Goal: Transaction & Acquisition: Purchase product/service

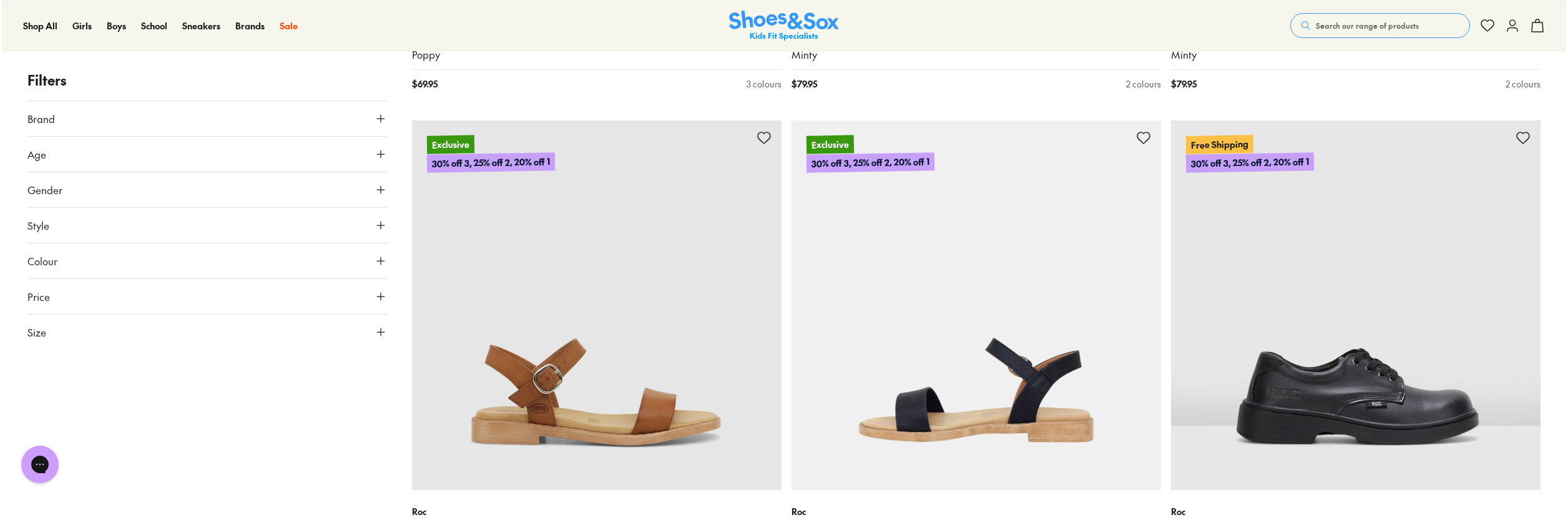
scroll to position [1560, 0]
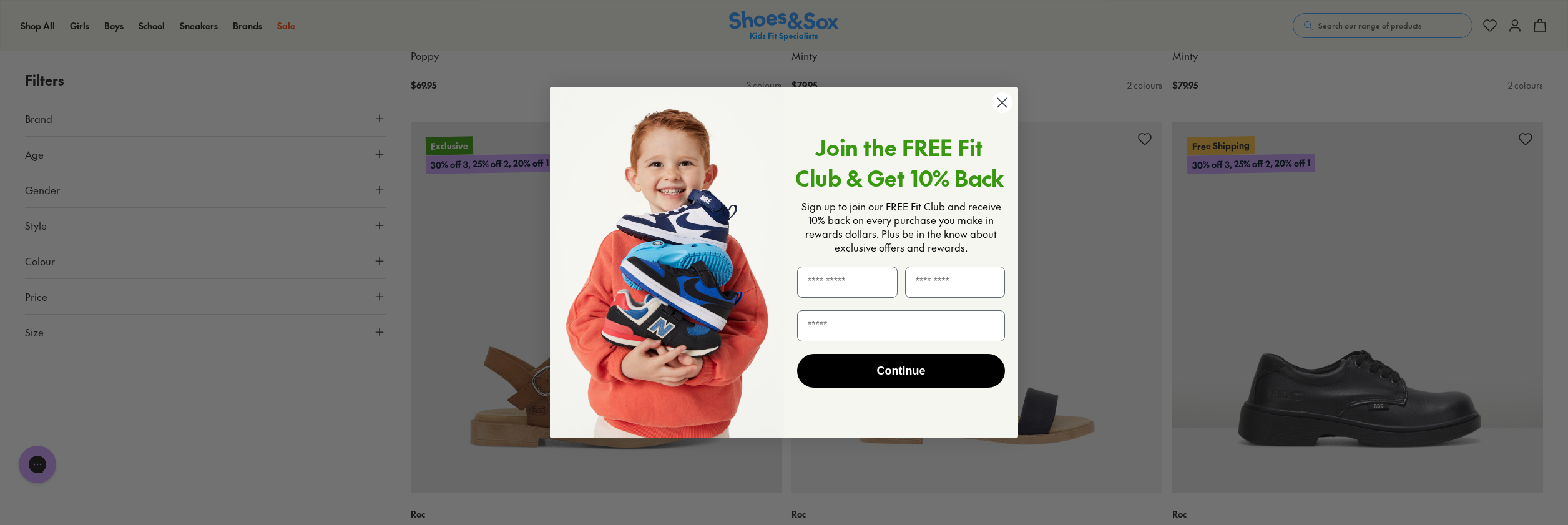
click at [1005, 103] on circle "Close dialog" at bounding box center [1001, 102] width 20 height 20
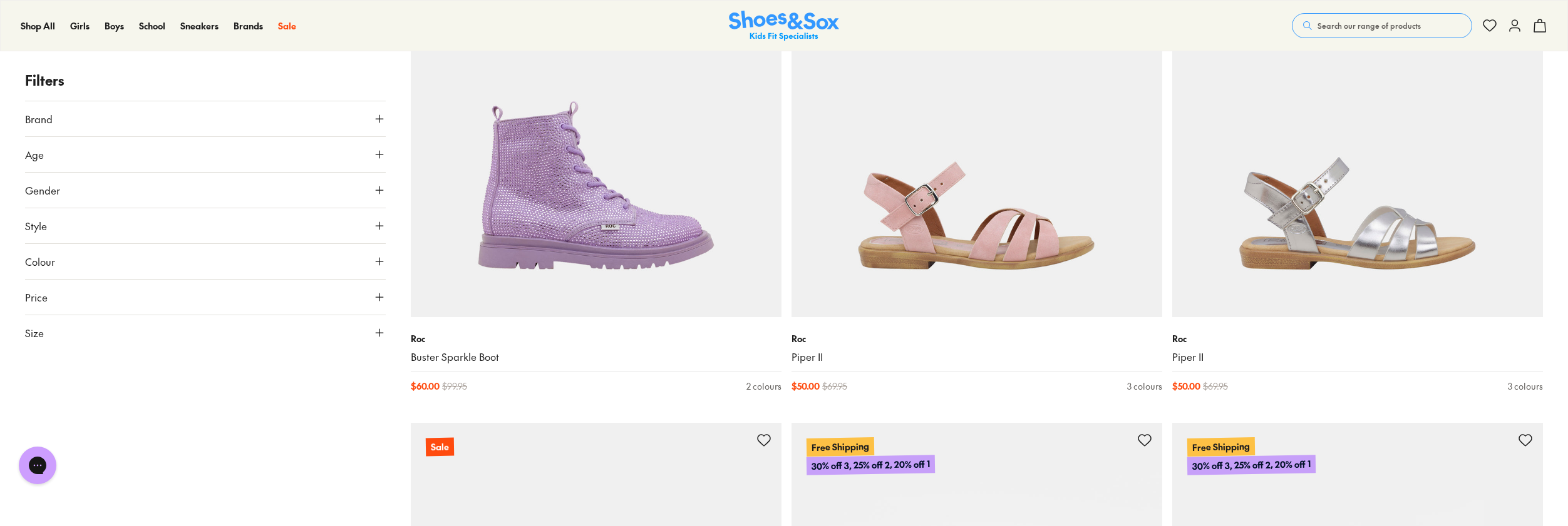
scroll to position [2562, 0]
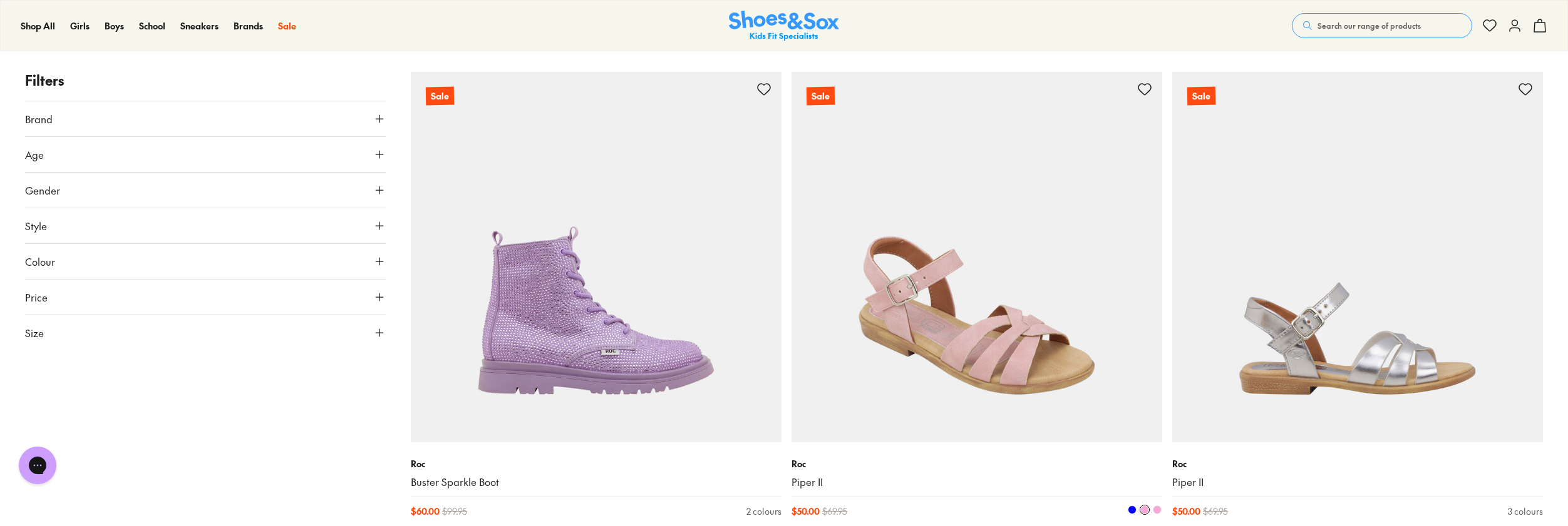
click at [978, 399] on img at bounding box center [977, 257] width 371 height 370
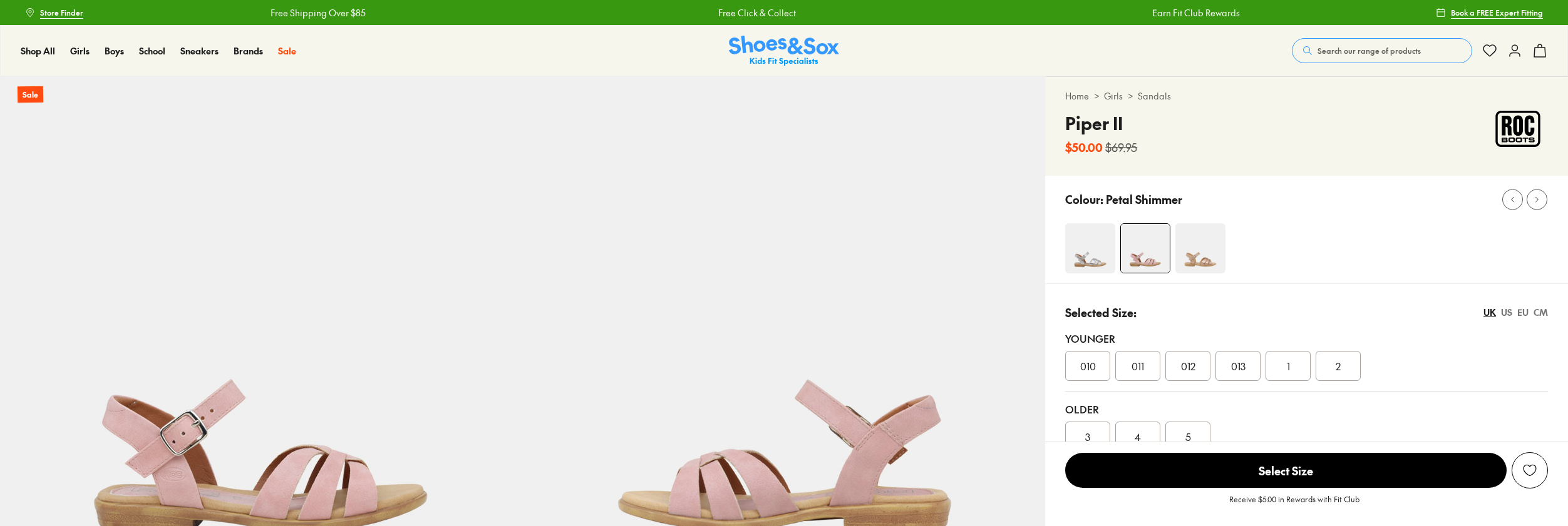
scroll to position [125, 0]
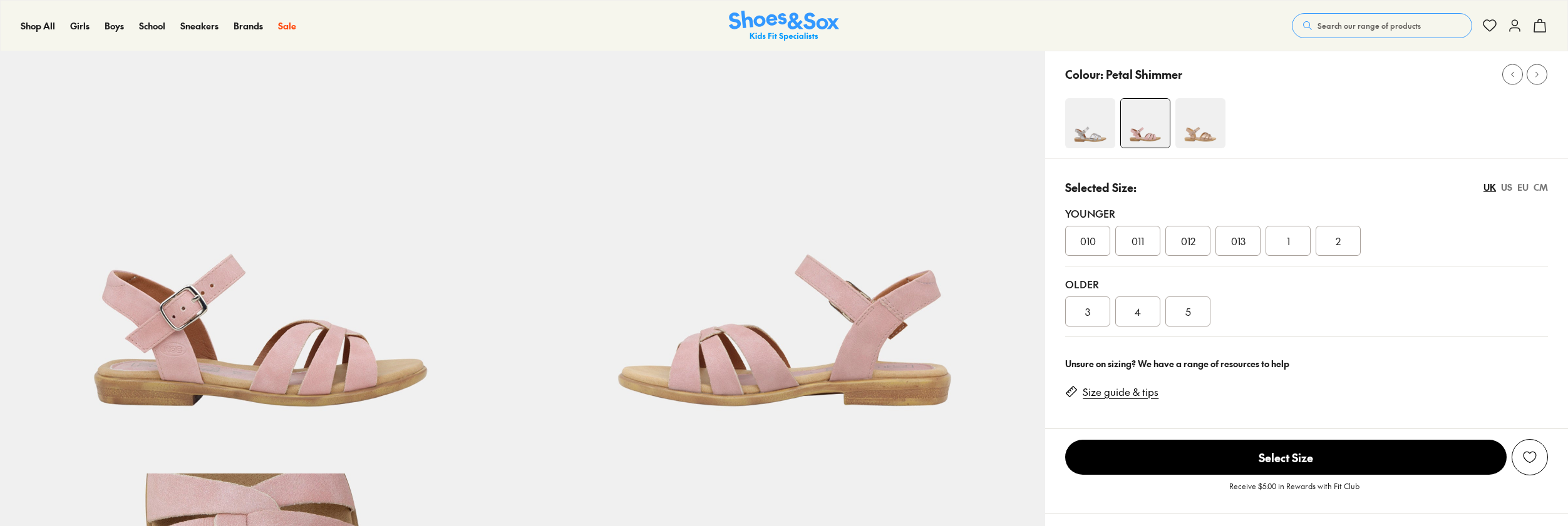
click at [1175, 311] on div "5" at bounding box center [1188, 312] width 45 height 30
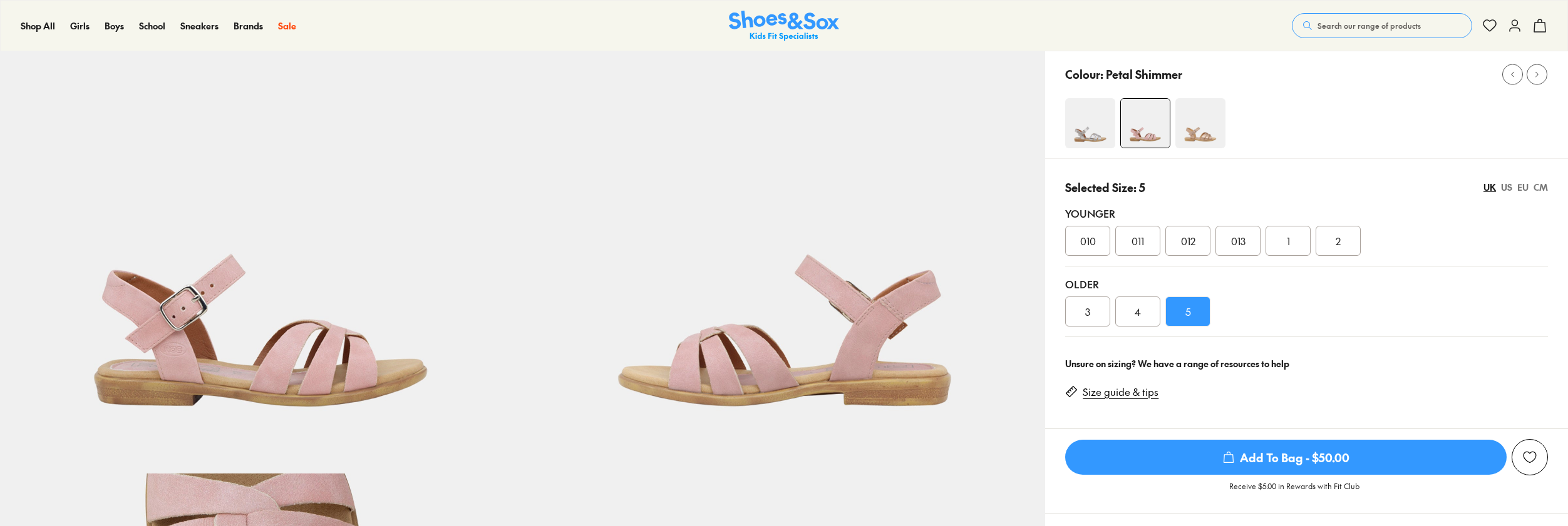
select select "*"
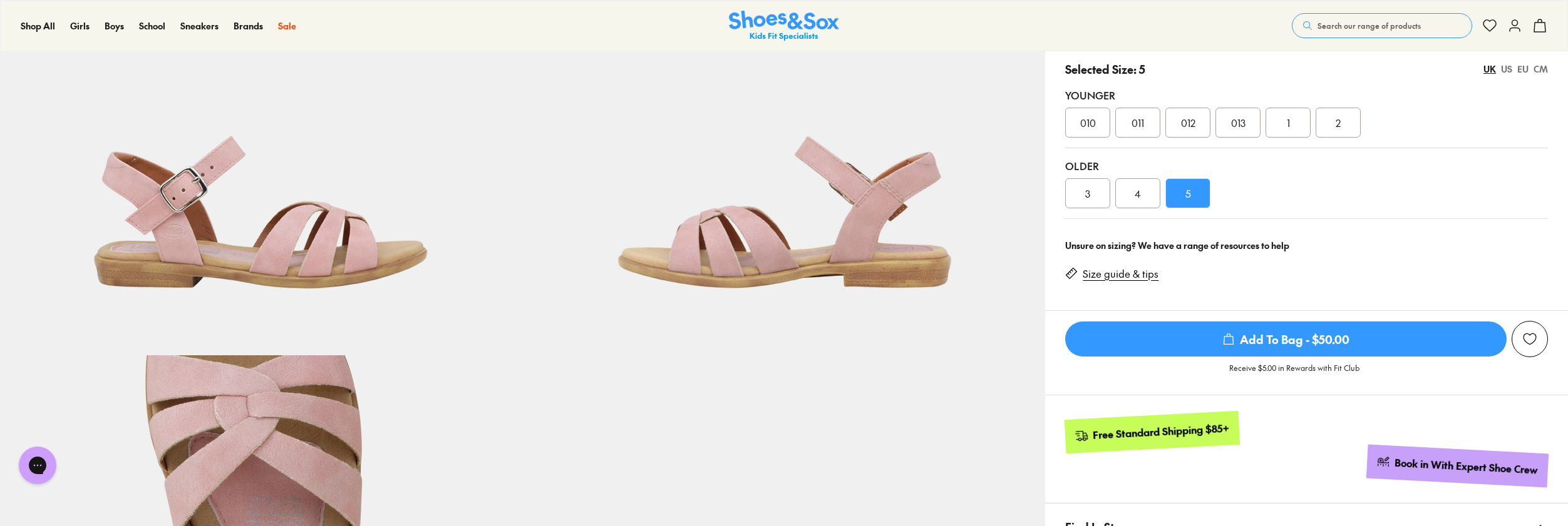
scroll to position [250, 0]
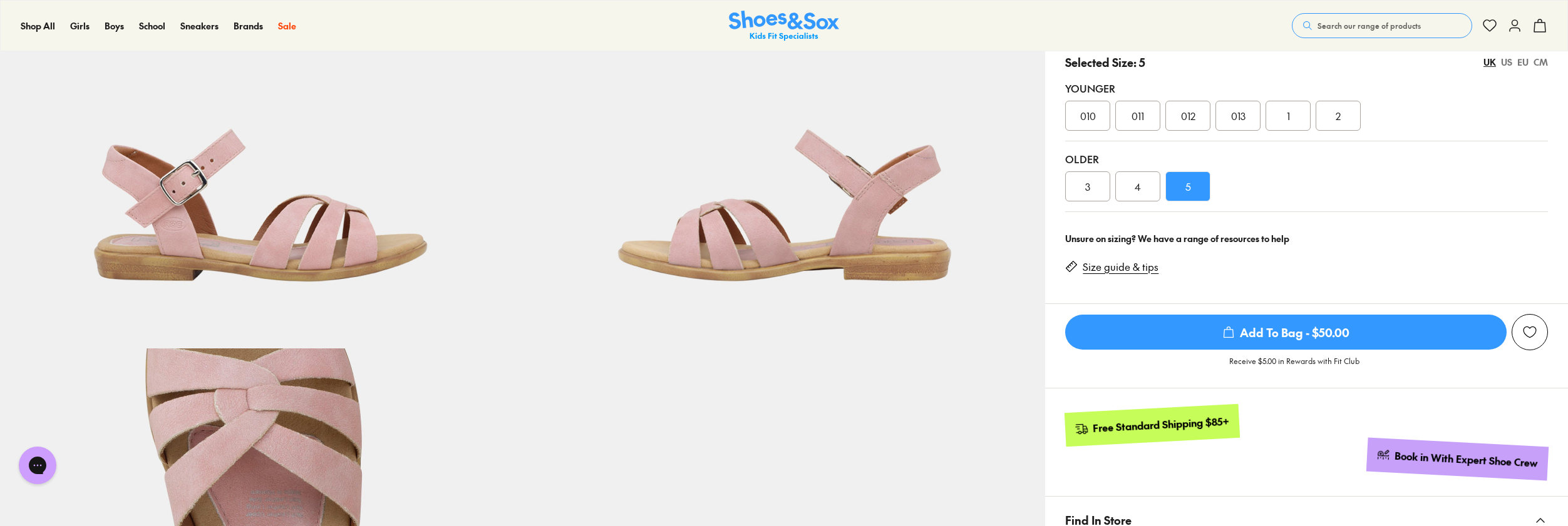
click at [1149, 268] on link "Size guide & tips" at bounding box center [1121, 267] width 76 height 14
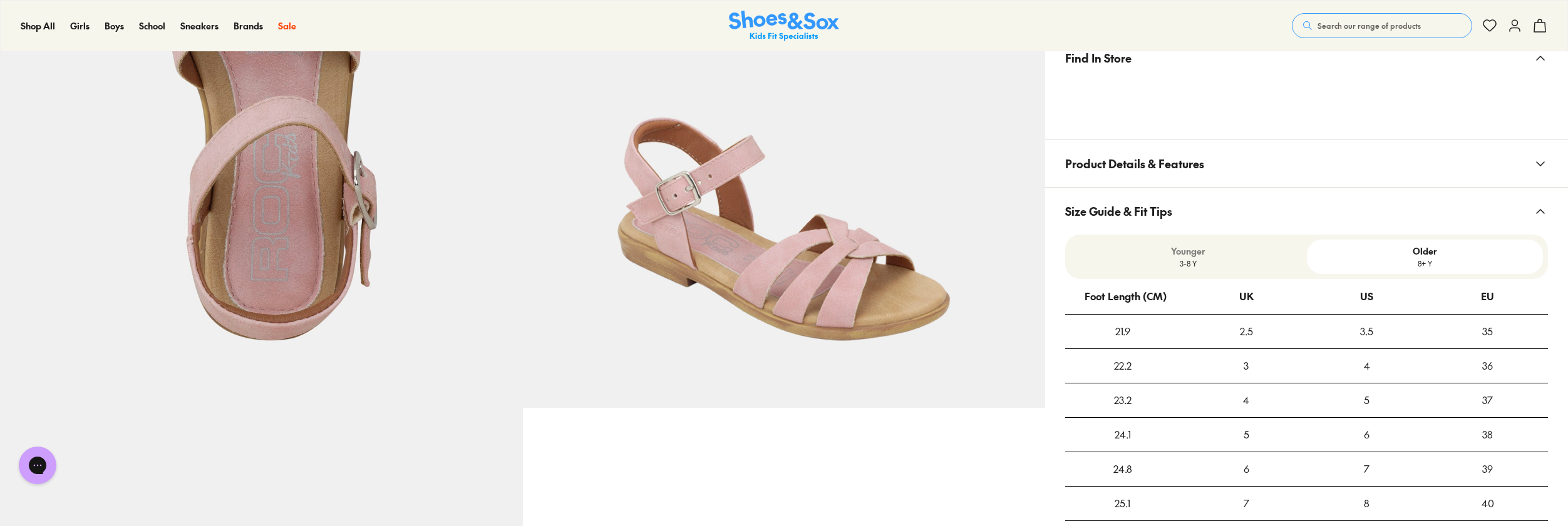
scroll to position [775, 0]
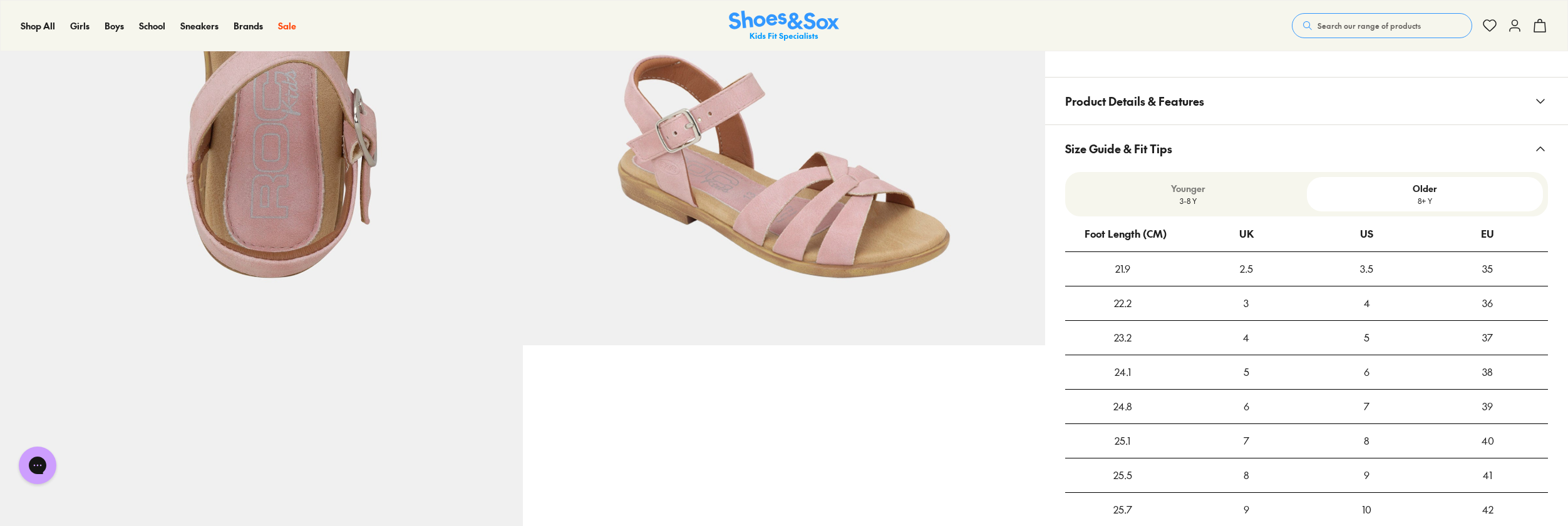
click at [1425, 201] on p "8+ Y" at bounding box center [1424, 201] width 226 height 11
click at [1223, 196] on p "3-8 Y" at bounding box center [1188, 201] width 226 height 11
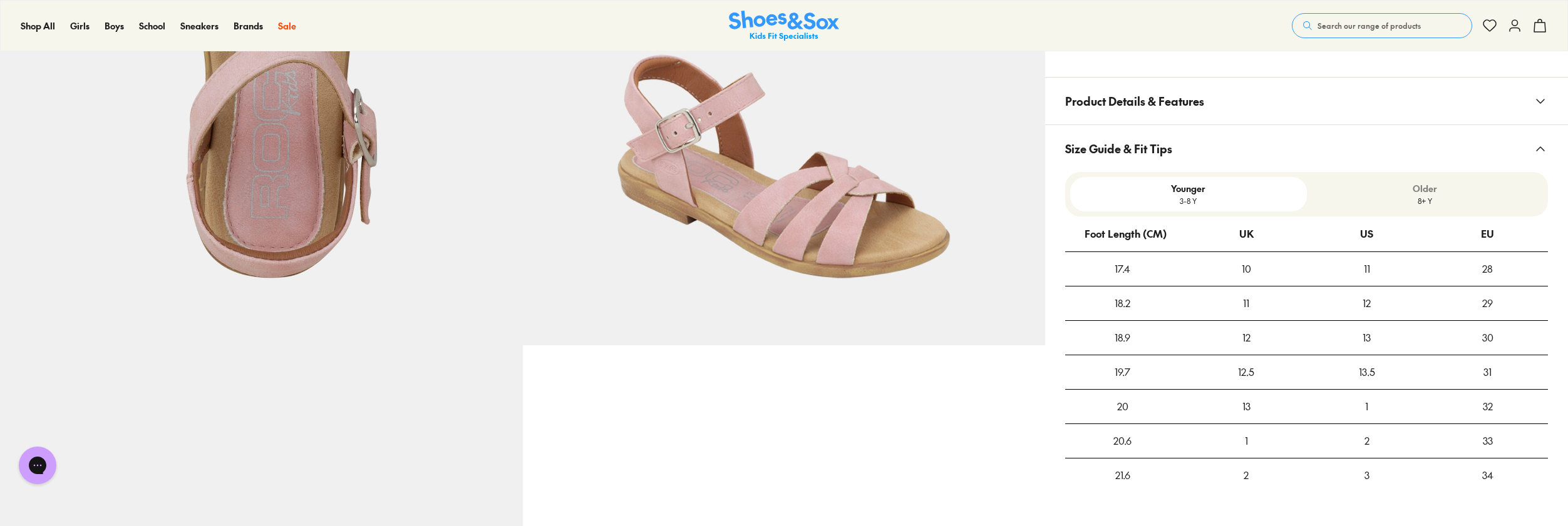
click at [1388, 191] on p "Older" at bounding box center [1424, 188] width 226 height 13
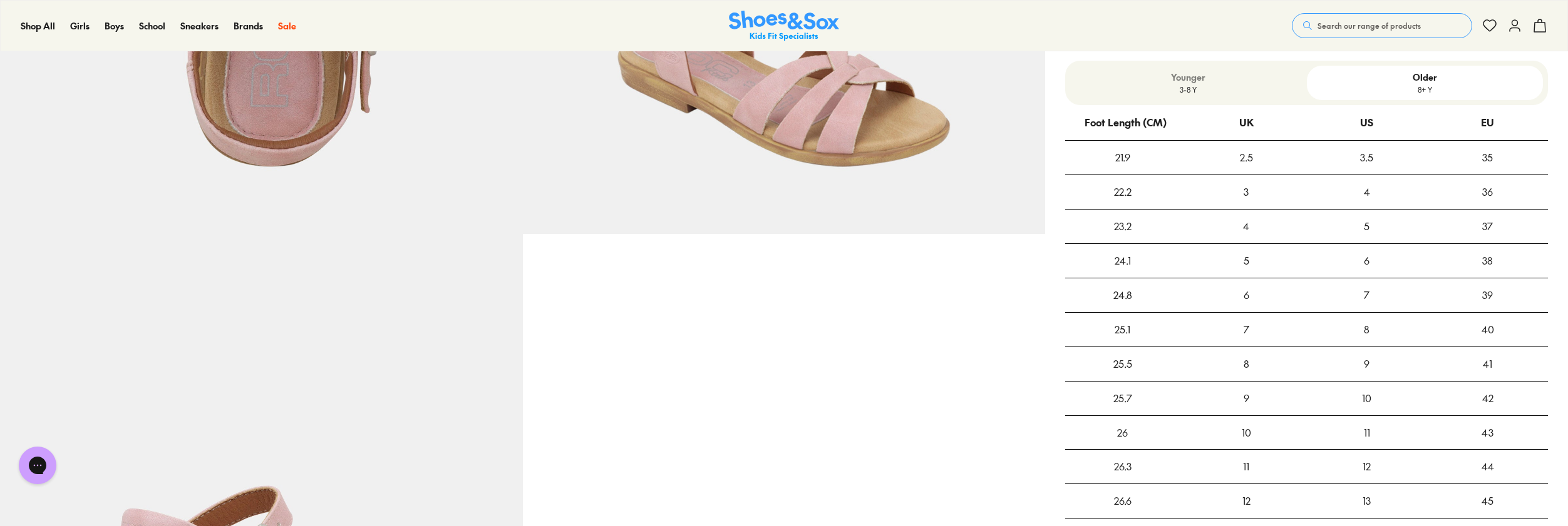
scroll to position [963, 0]
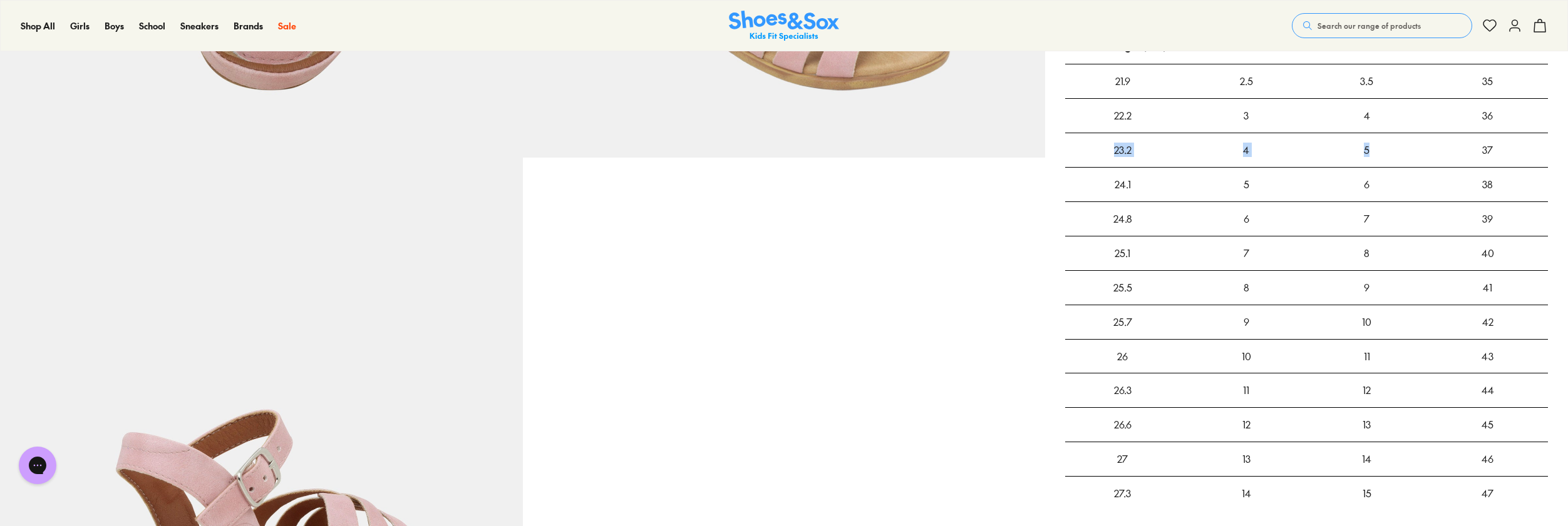
drag, startPoint x: 1376, startPoint y: 153, endPoint x: 1109, endPoint y: 156, distance: 267.0
click at [1109, 156] on tr "23.2 4 5 37" at bounding box center [1306, 150] width 483 height 35
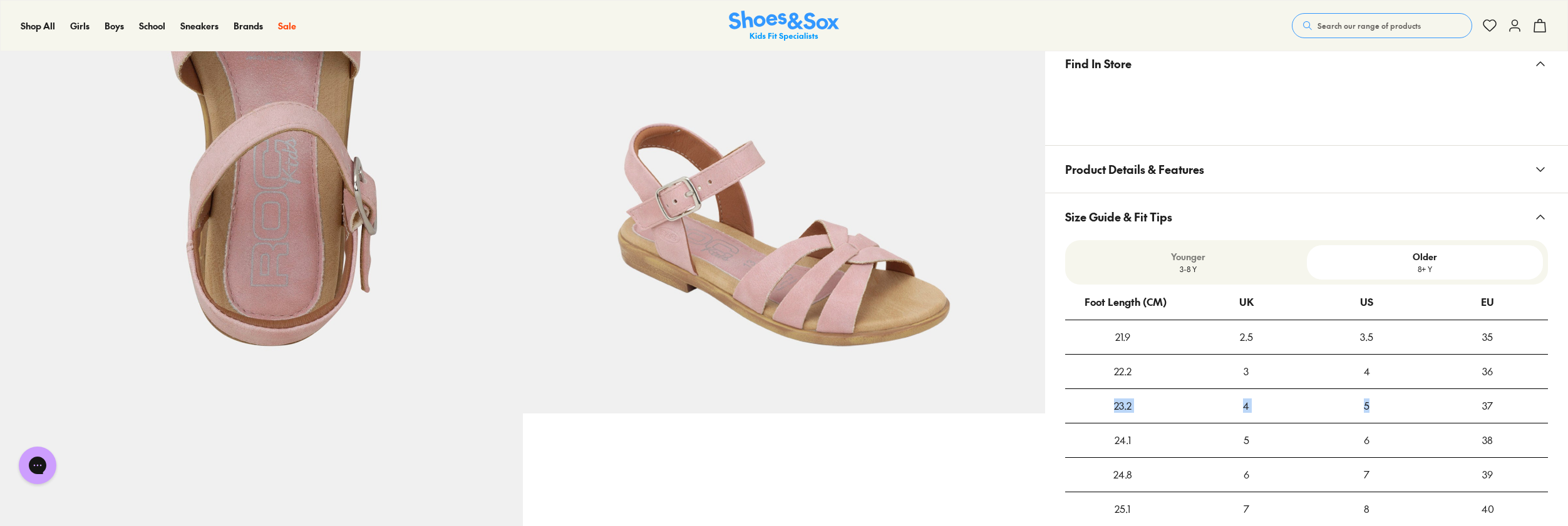
scroll to position [775, 0]
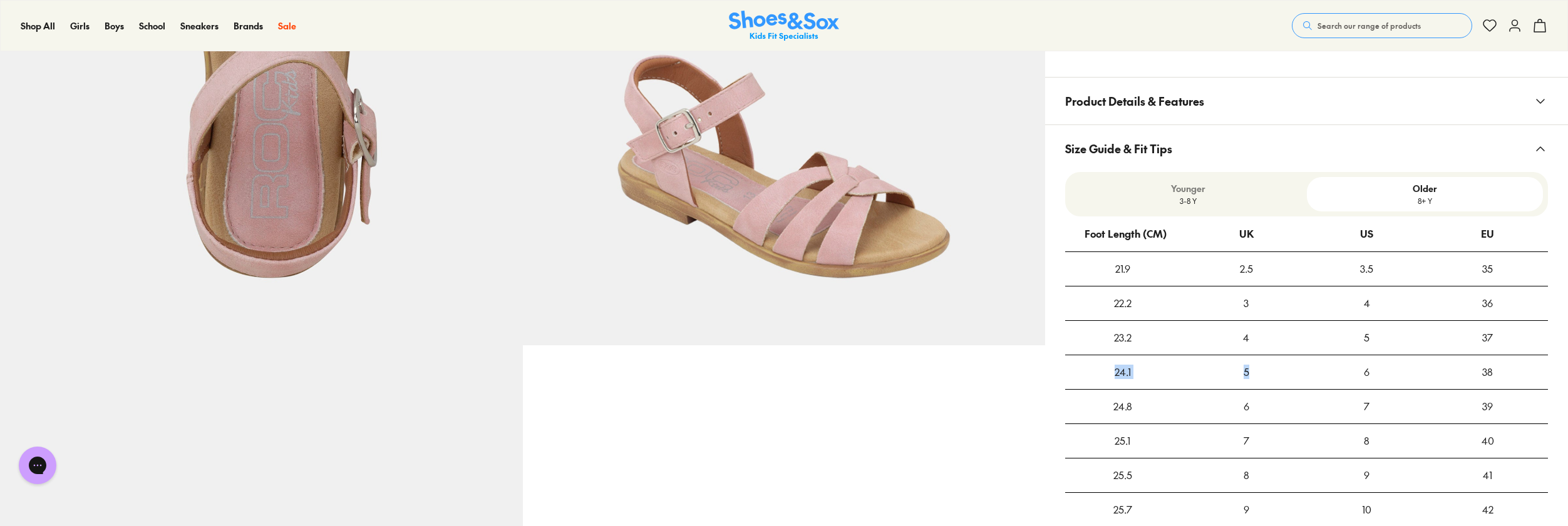
drag, startPoint x: 1259, startPoint y: 375, endPoint x: 1099, endPoint y: 376, distance: 160.0
click at [1101, 379] on tr "24.1 5 6 38" at bounding box center [1306, 372] width 483 height 35
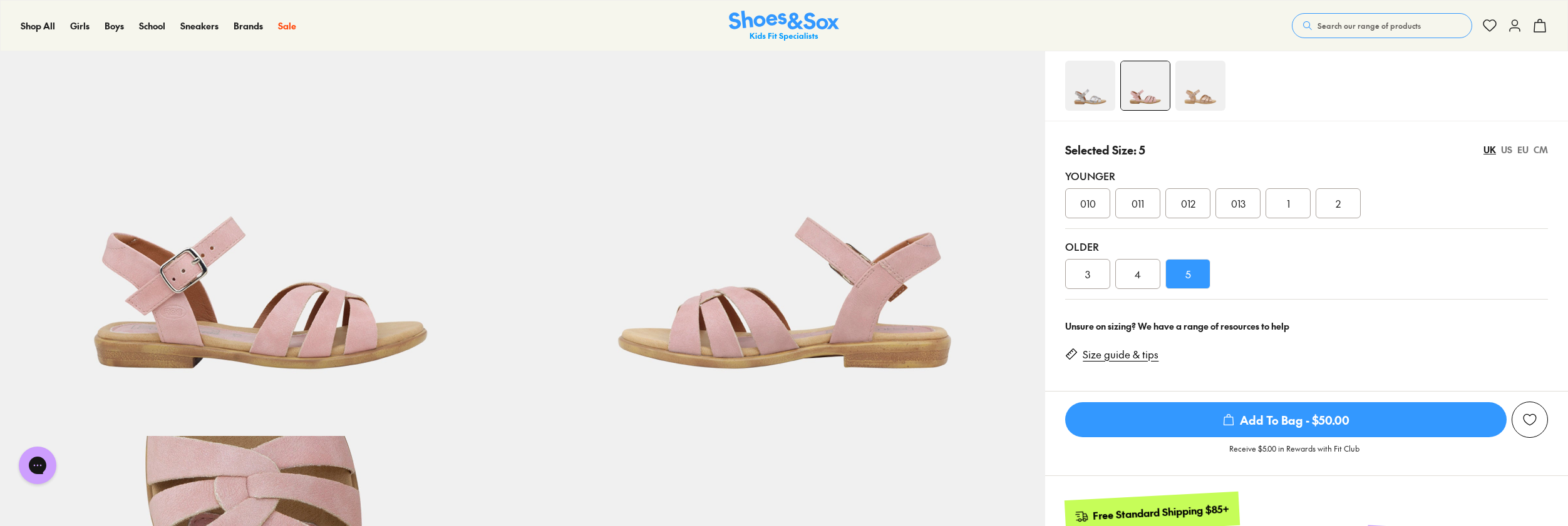
scroll to position [212, 0]
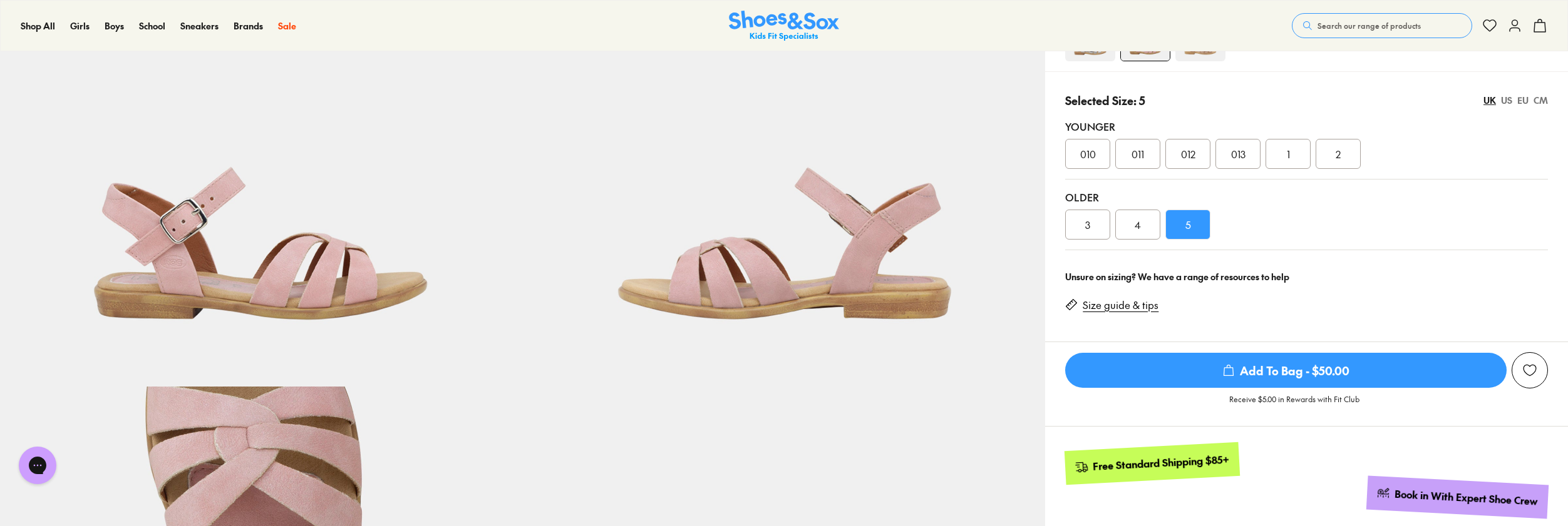
click at [1525, 103] on div "EU" at bounding box center [1523, 100] width 11 height 13
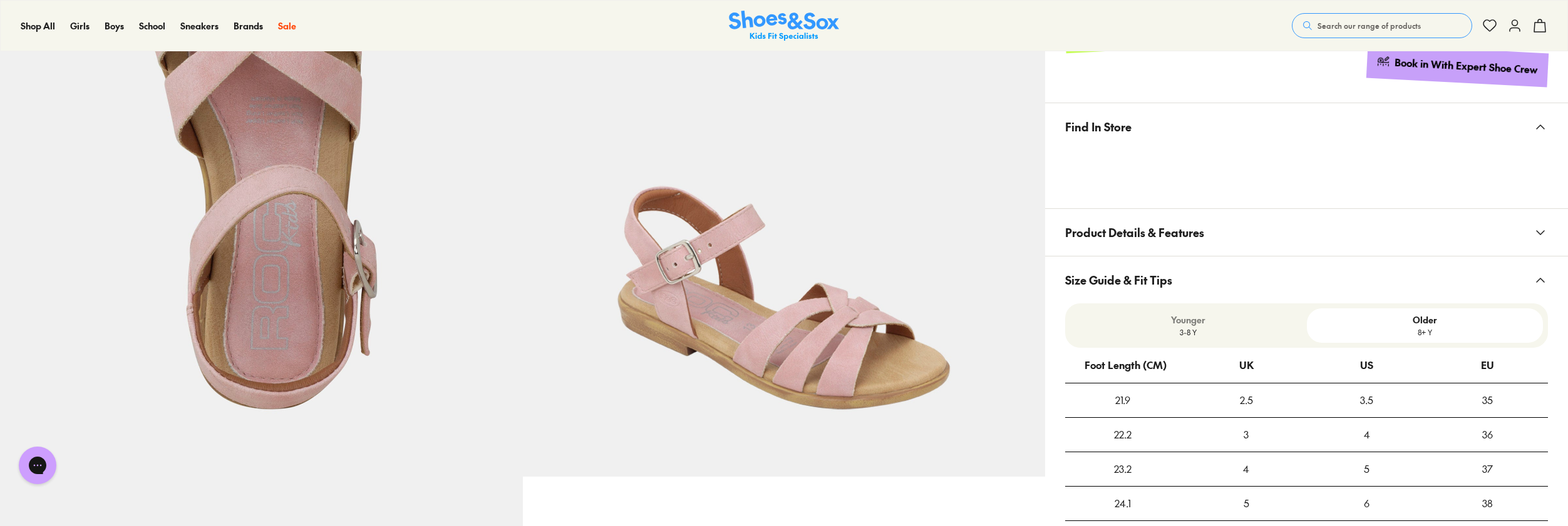
scroll to position [688, 0]
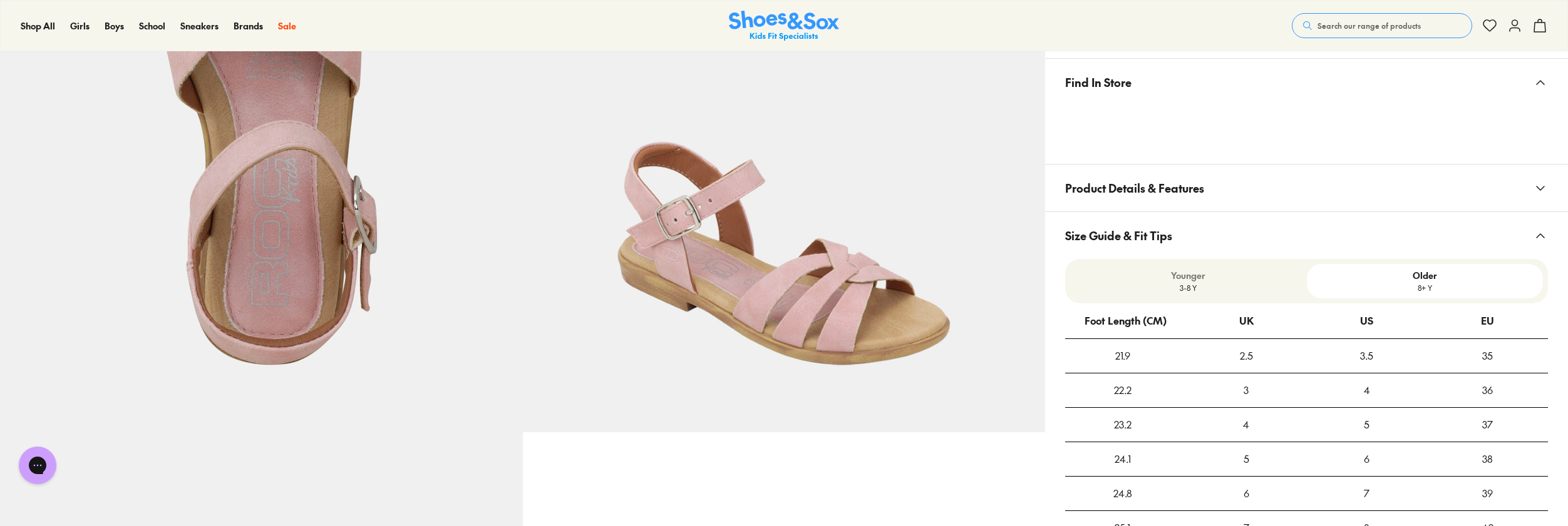
click at [1269, 199] on button "Product Details & Features" at bounding box center [1306, 188] width 523 height 47
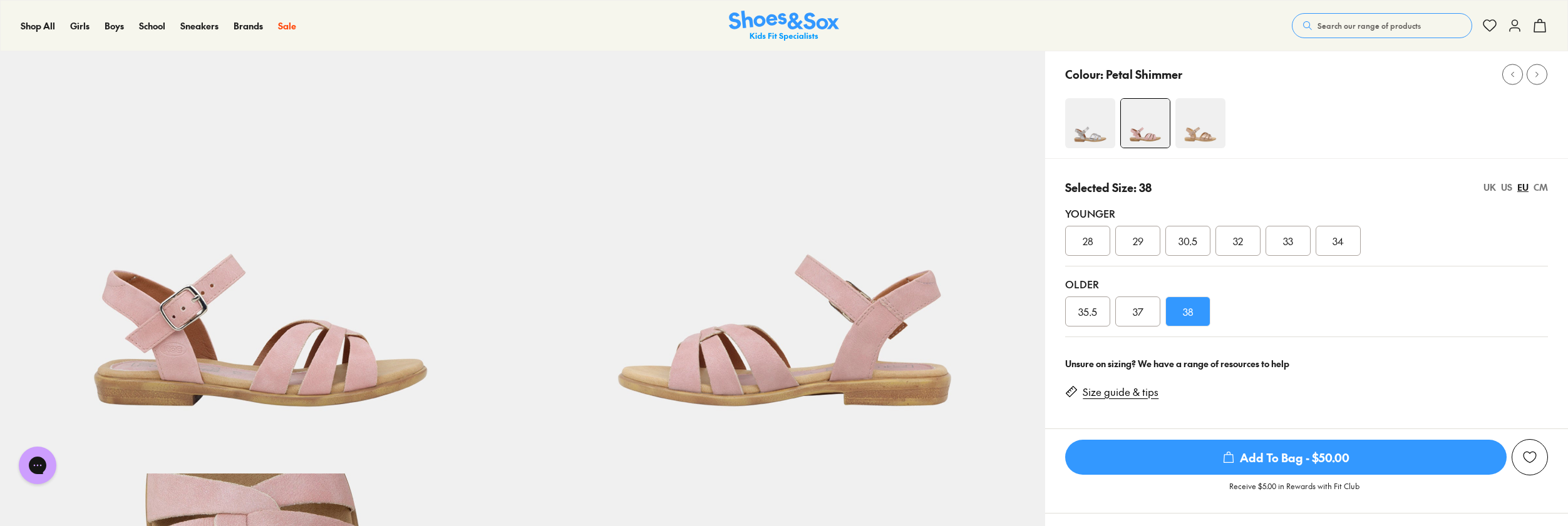
scroll to position [0, 0]
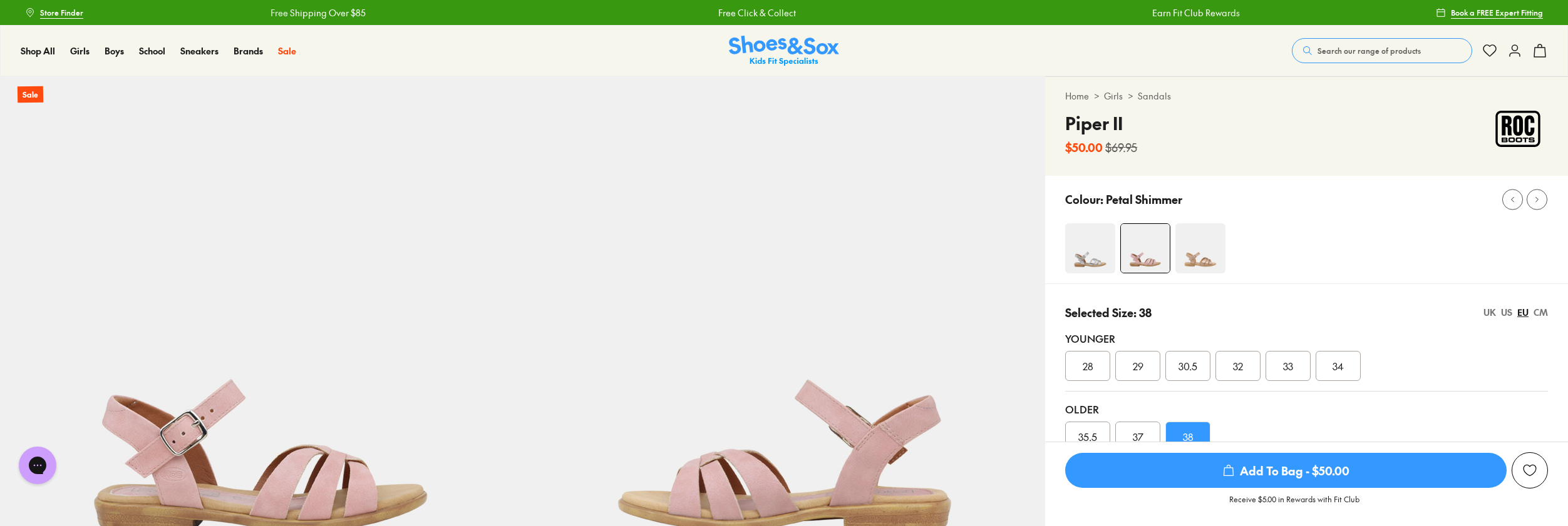
click at [1494, 315] on div "UK" at bounding box center [1490, 312] width 13 height 13
click at [1505, 314] on div "US" at bounding box center [1506, 312] width 11 height 13
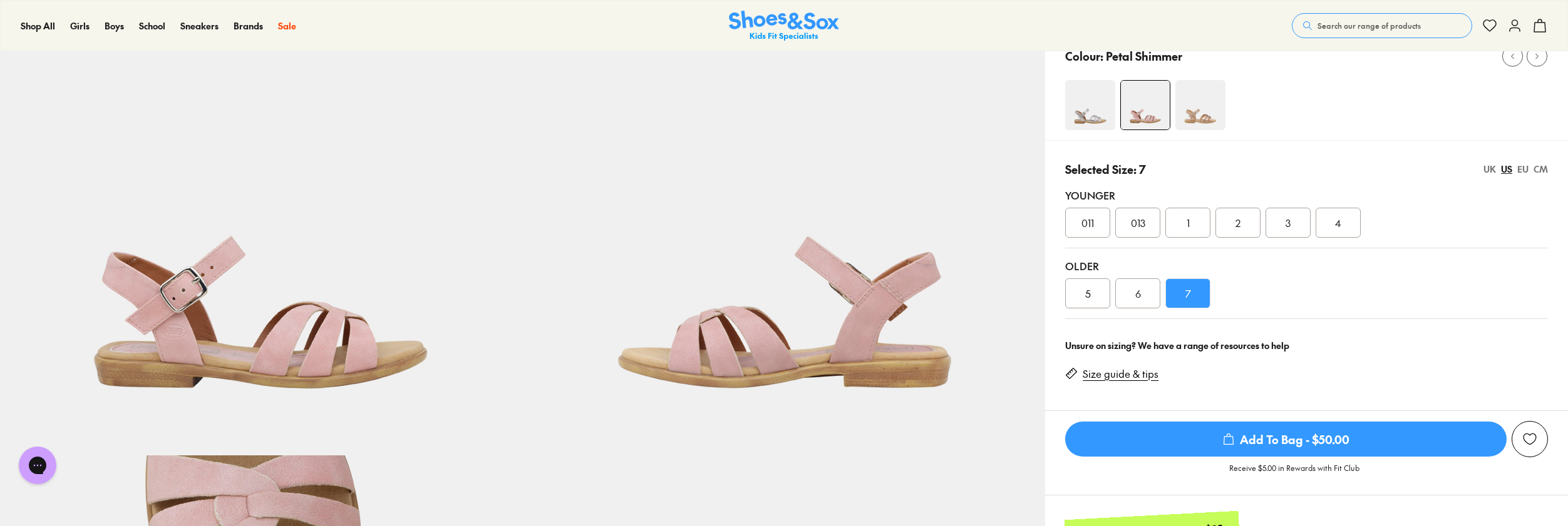
scroll to position [62, 0]
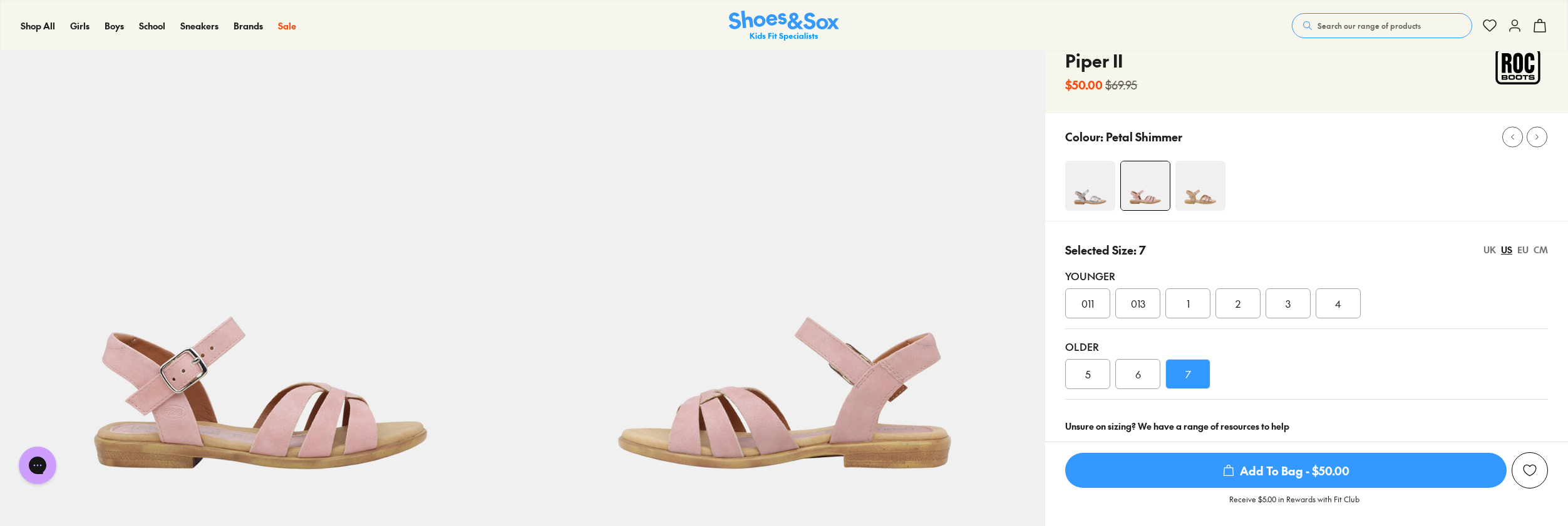
click at [1488, 250] on div "UK" at bounding box center [1490, 249] width 13 height 13
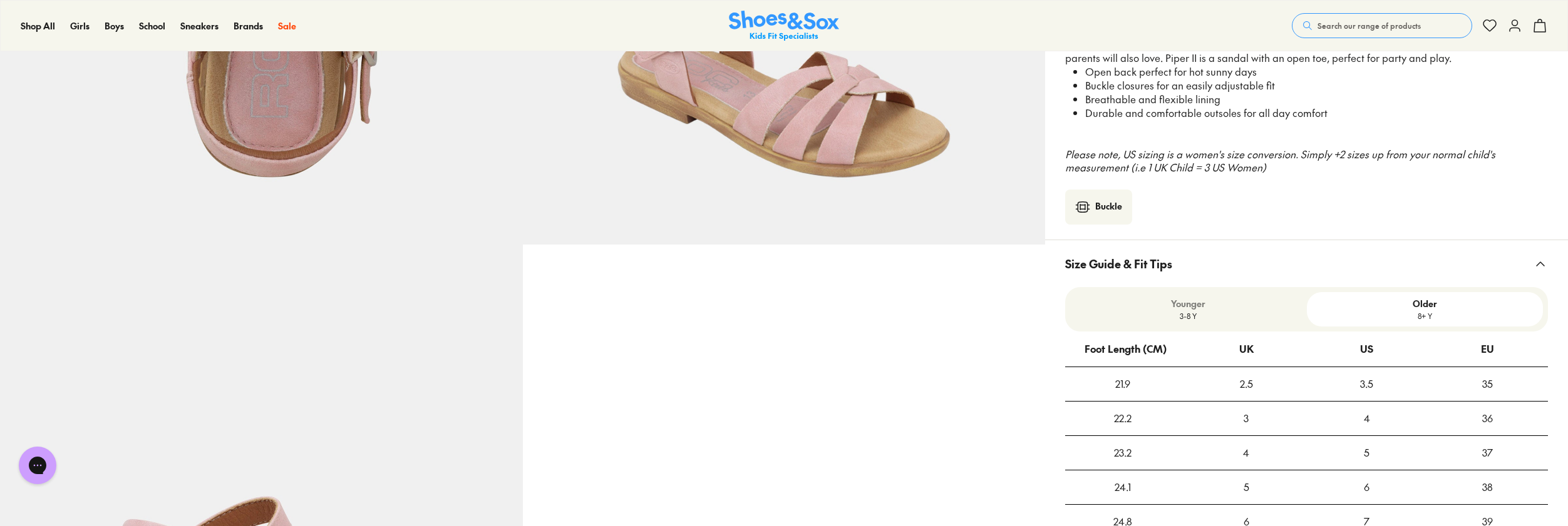
scroll to position [563, 0]
